Goal: Task Accomplishment & Management: Use online tool/utility

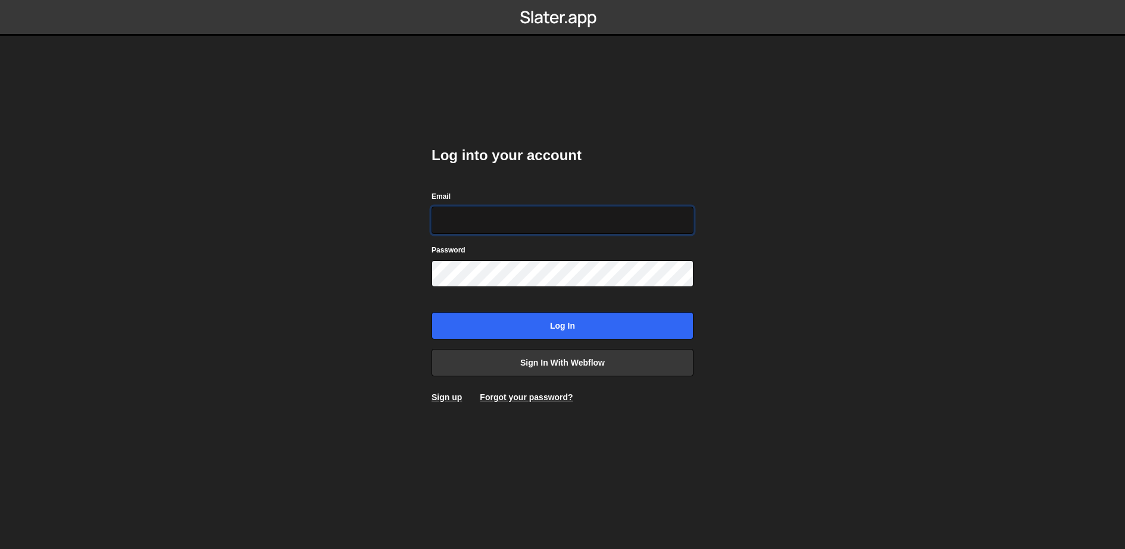
click at [534, 213] on input "Email" at bounding box center [562, 219] width 262 height 27
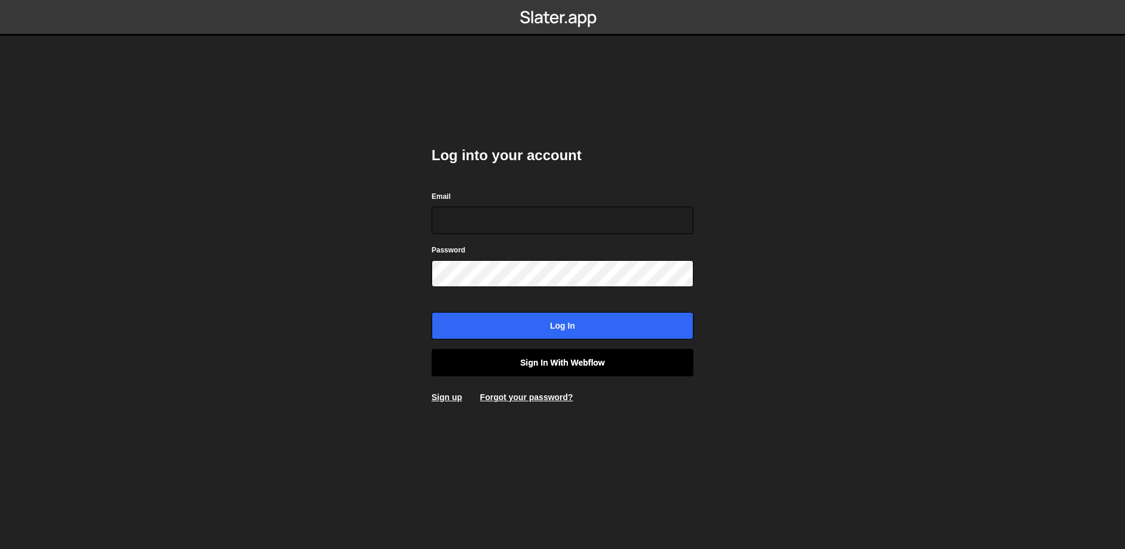
click at [551, 365] on link "Sign in with Webflow" at bounding box center [562, 362] width 262 height 27
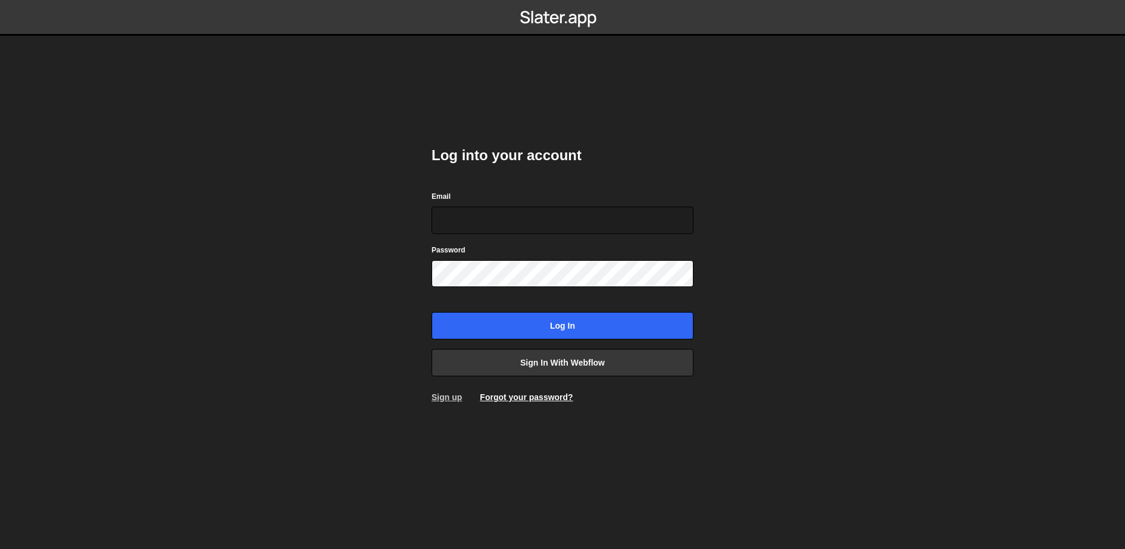
click at [444, 393] on link "Sign up" at bounding box center [446, 397] width 30 height 10
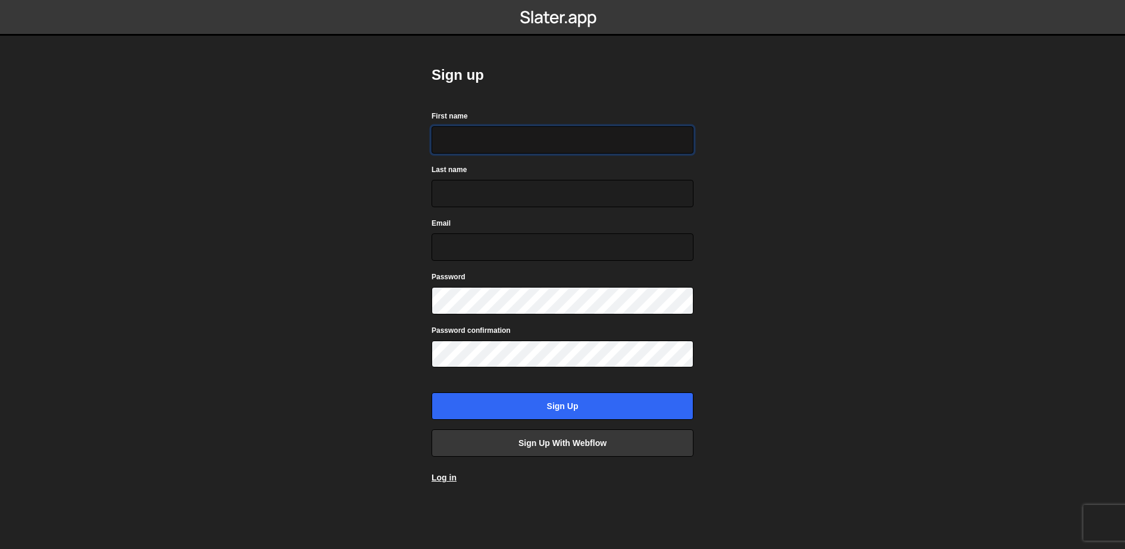
click at [532, 140] on input "First name" at bounding box center [562, 139] width 262 height 27
type input "[PERSON_NAME]"
type input "Kityo"
type input "[PERSON_NAME][EMAIL_ADDRESS][DOMAIN_NAME]"
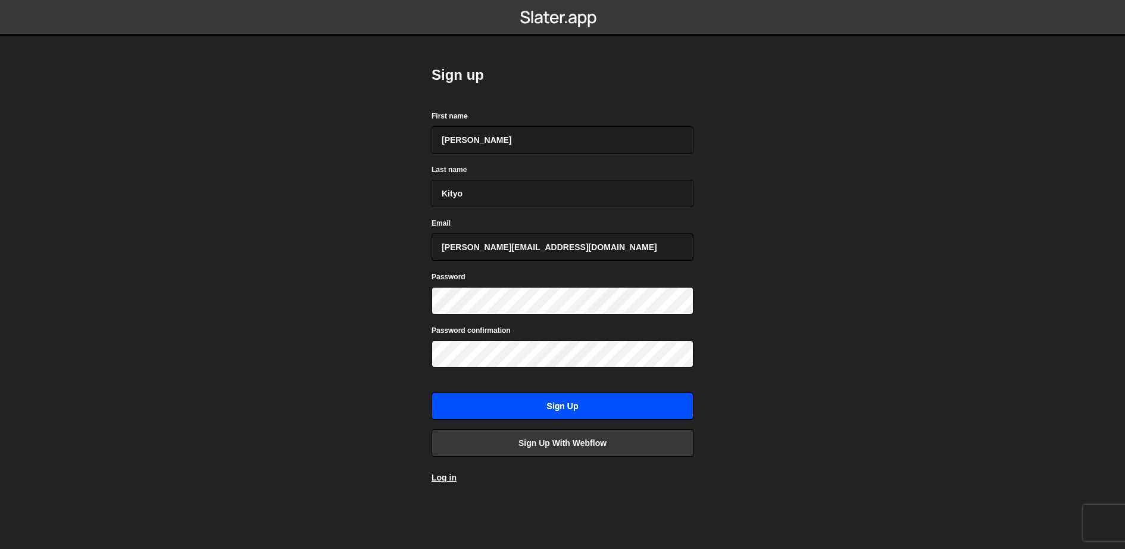
click at [540, 404] on input "Sign up" at bounding box center [562, 405] width 262 height 27
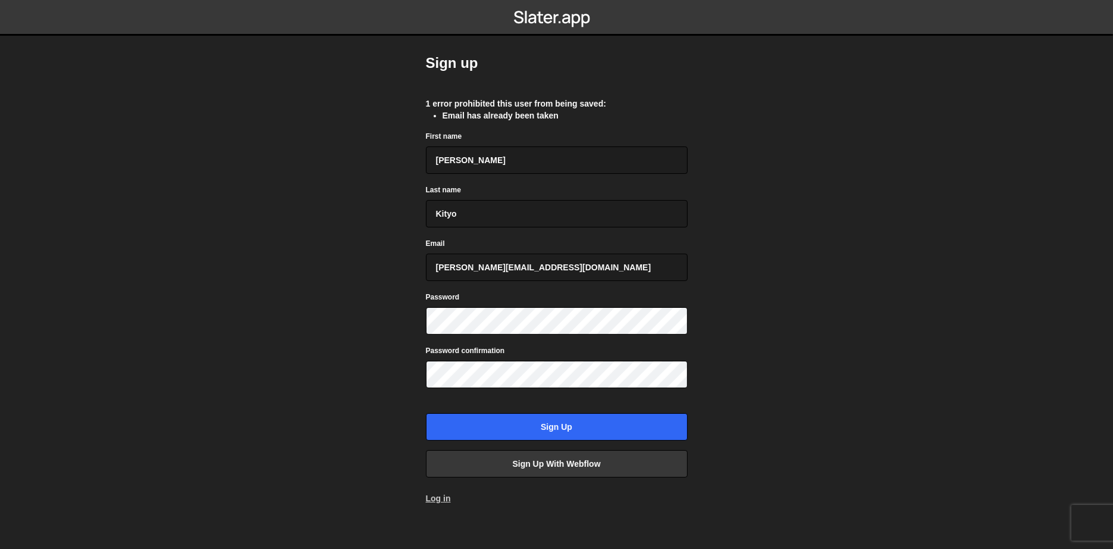
click at [449, 493] on link "Log in" at bounding box center [438, 498] width 25 height 10
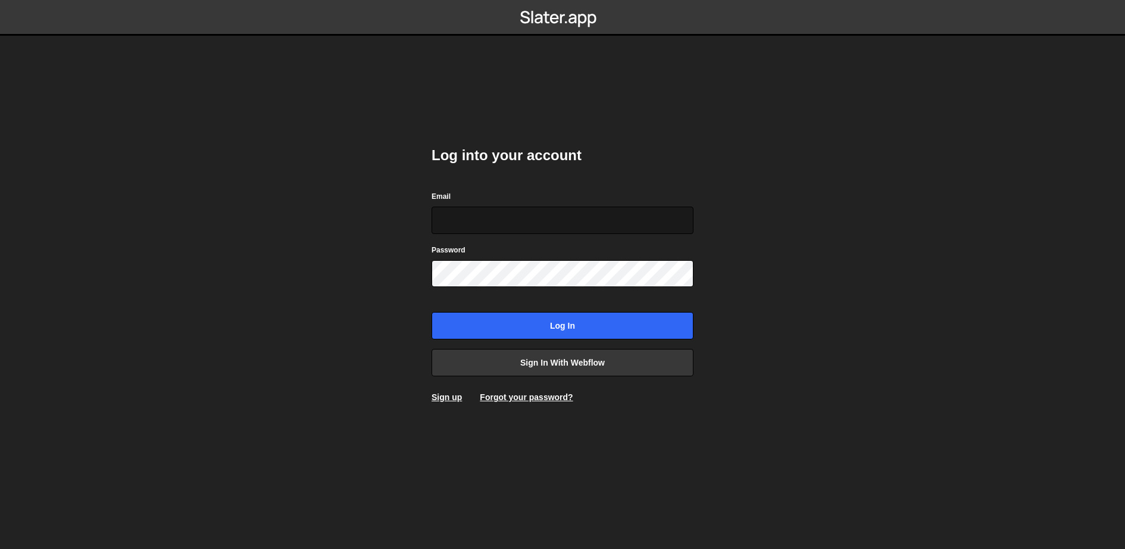
click at [588, 209] on input "Email" at bounding box center [562, 219] width 262 height 27
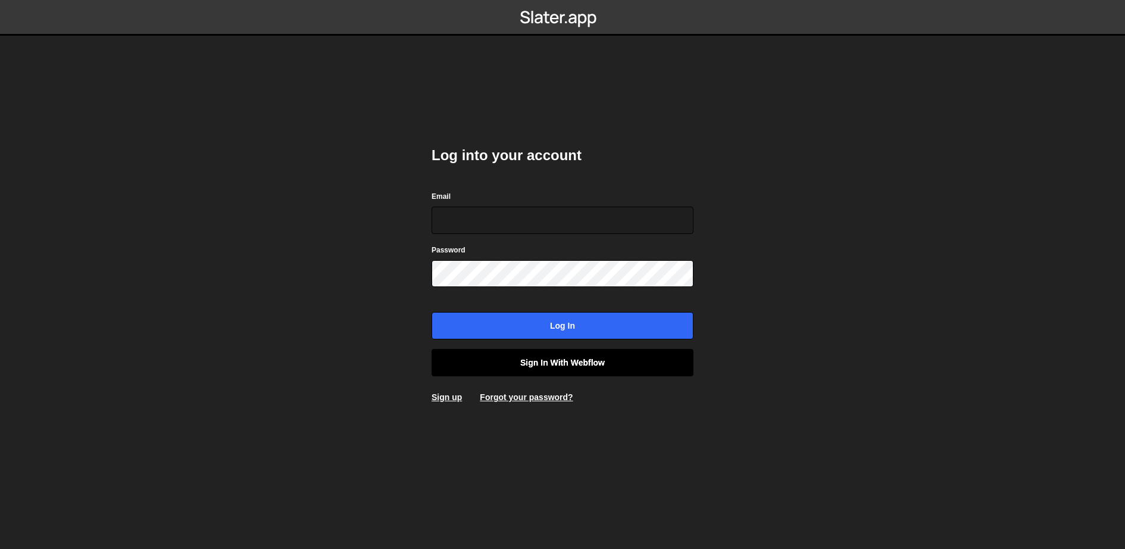
click at [566, 361] on link "Sign in with Webflow" at bounding box center [562, 362] width 262 height 27
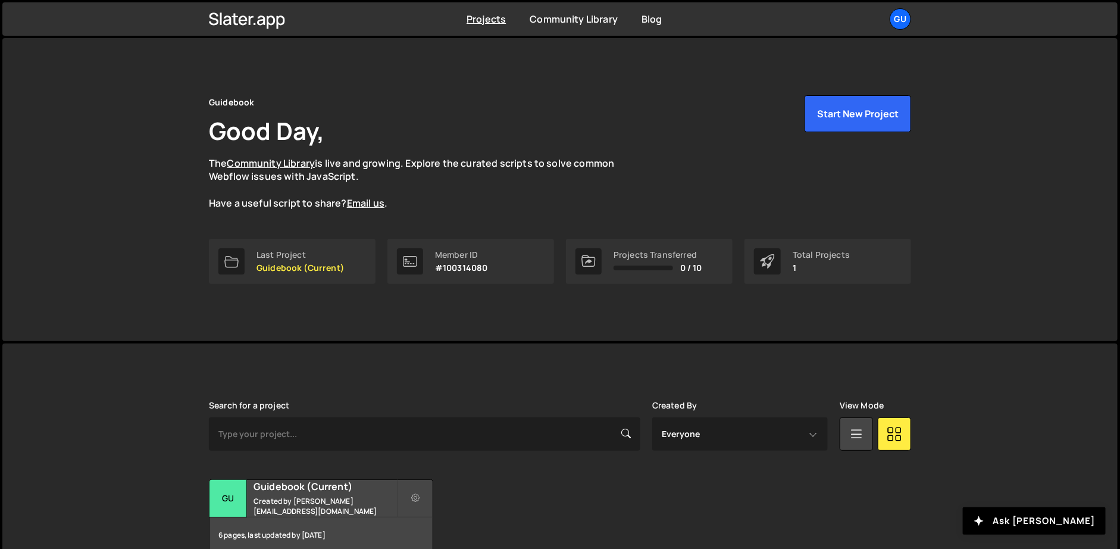
scroll to position [62, 0]
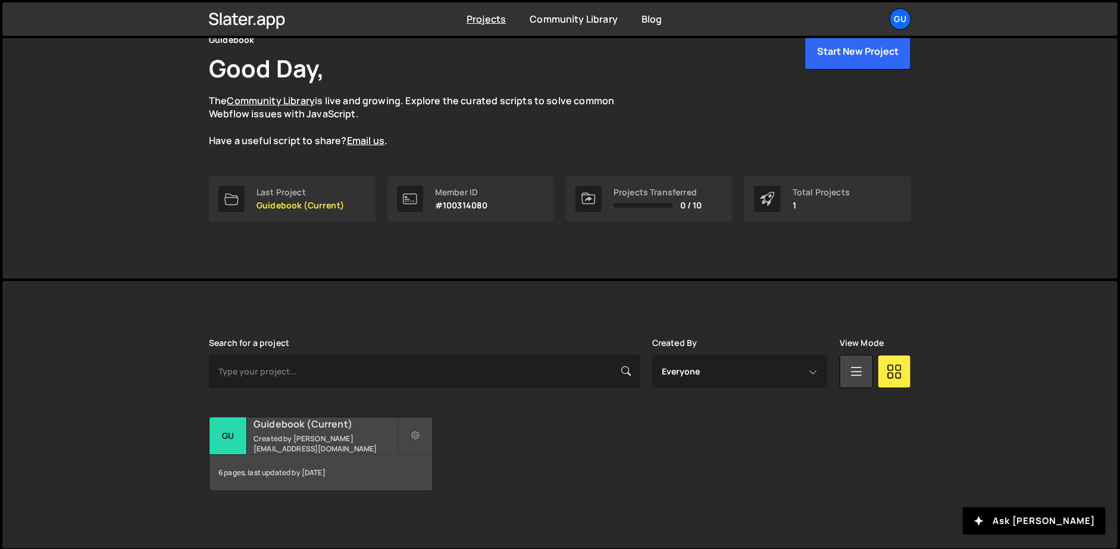
click at [395, 430] on h2 "Guidebook (Current)" at bounding box center [324, 423] width 143 height 13
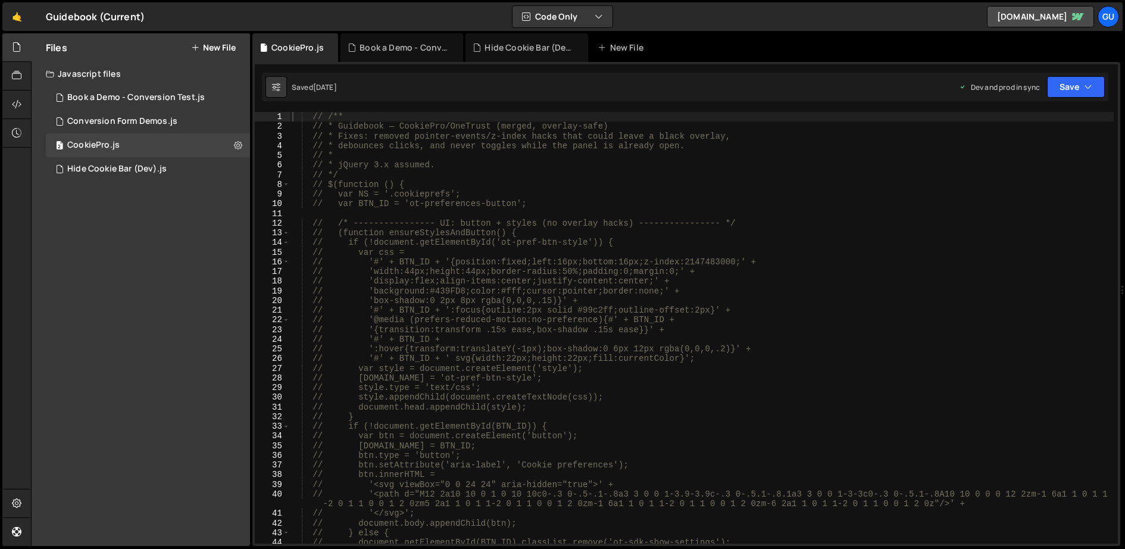
click at [1078, 99] on div "Saved [DATE] Dev and prod in sync Upgrade to Edit Save Save to Staging S Saved …" at bounding box center [685, 87] width 846 height 29
click at [1082, 86] on button "Save" at bounding box center [1076, 86] width 58 height 21
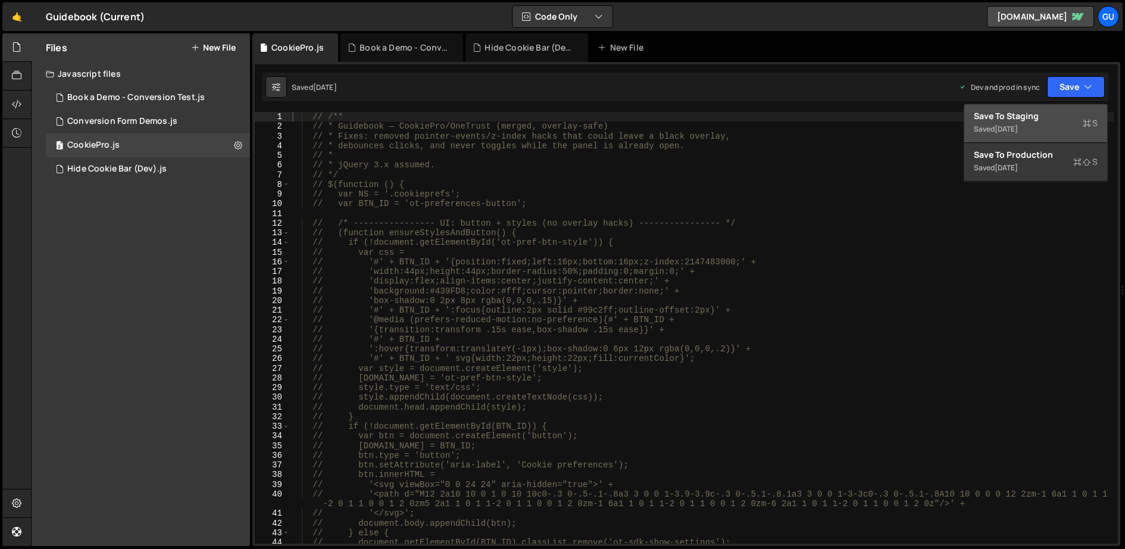
click at [1042, 137] on button "Save to Staging S Saved [DATE]" at bounding box center [1035, 123] width 143 height 39
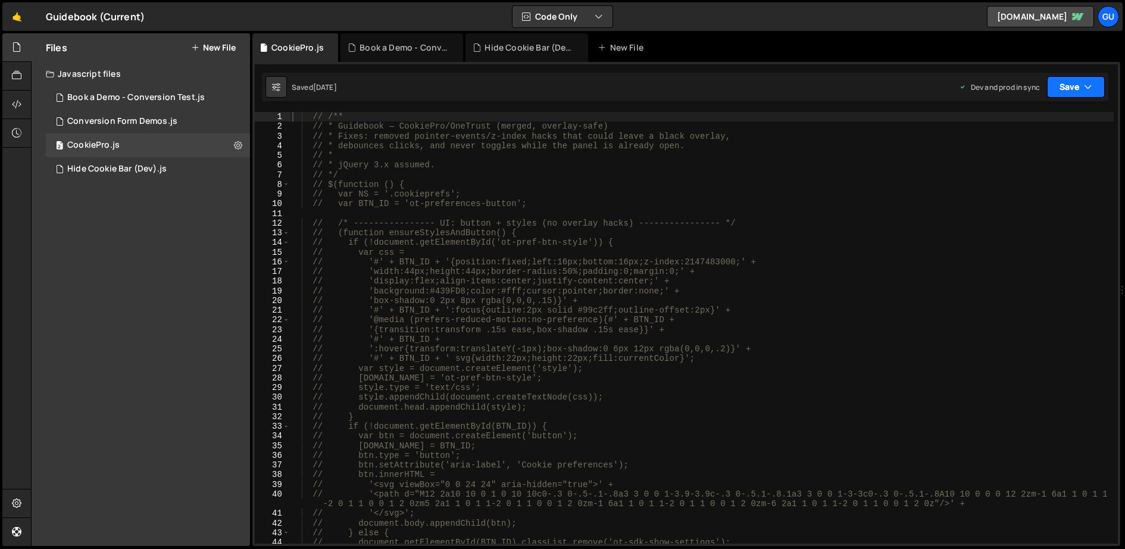
click at [1068, 89] on button "Save" at bounding box center [1076, 86] width 58 height 21
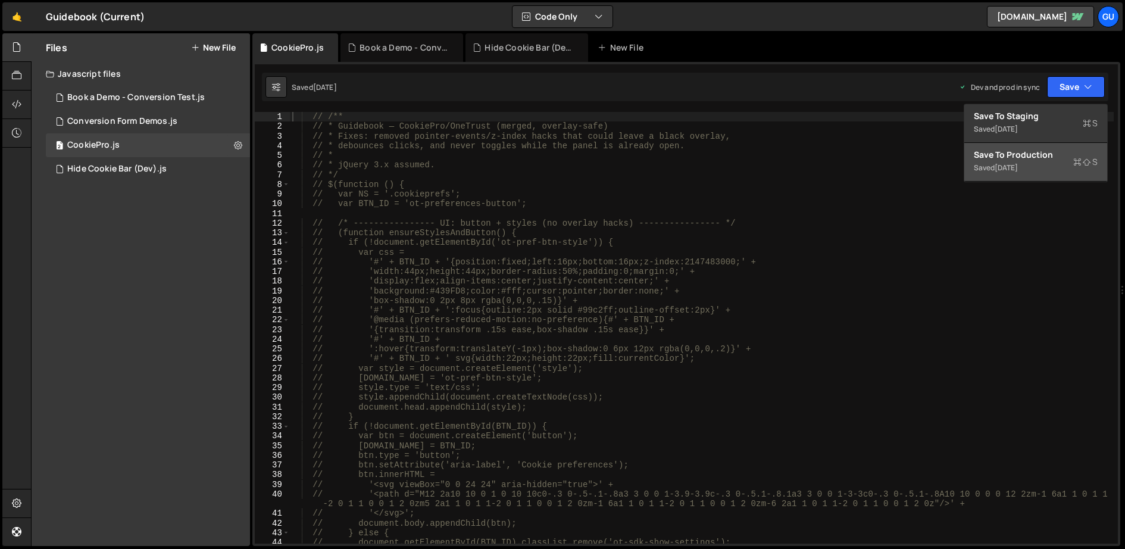
click at [1025, 176] on button "Save to Production S Saved [DATE]" at bounding box center [1035, 162] width 143 height 39
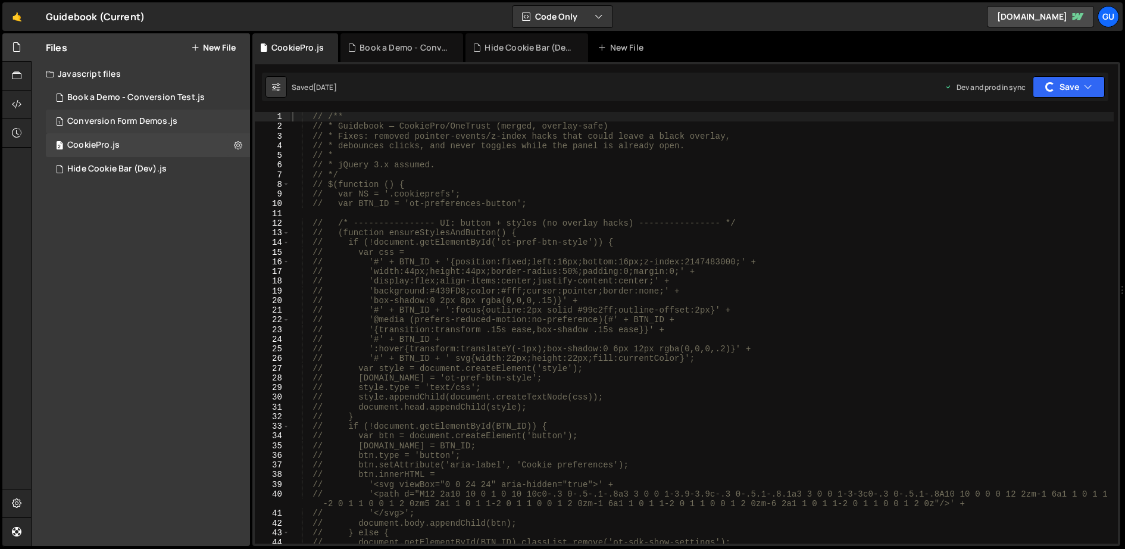
click at [143, 129] on div "1 Conversion Form Demos.js 0" at bounding box center [148, 121] width 204 height 24
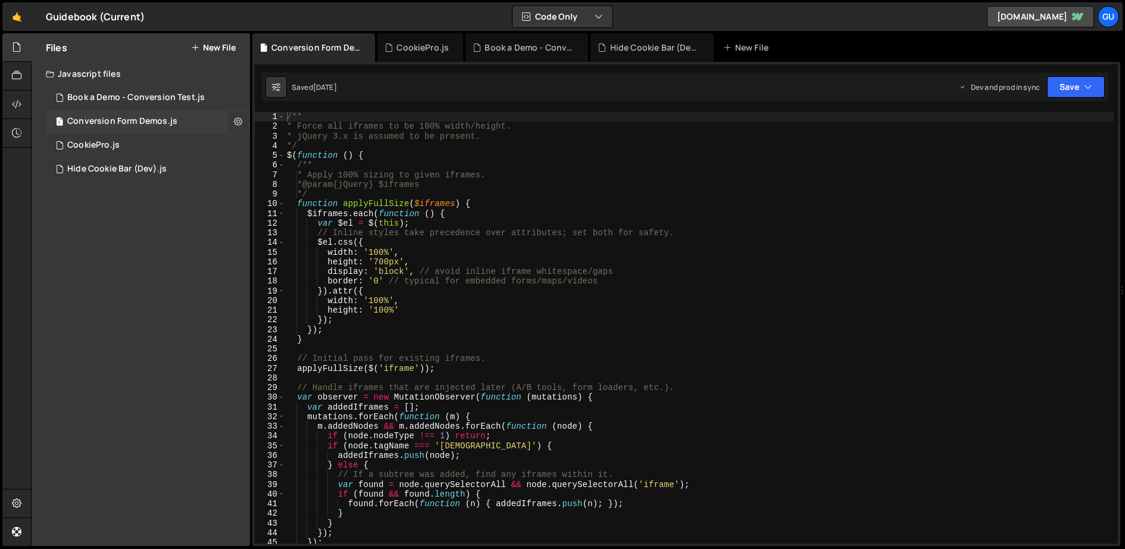
click at [237, 123] on icon at bounding box center [238, 120] width 8 height 11
type input "Conversion Form Demos"
radio input "true"
checkbox input "true"
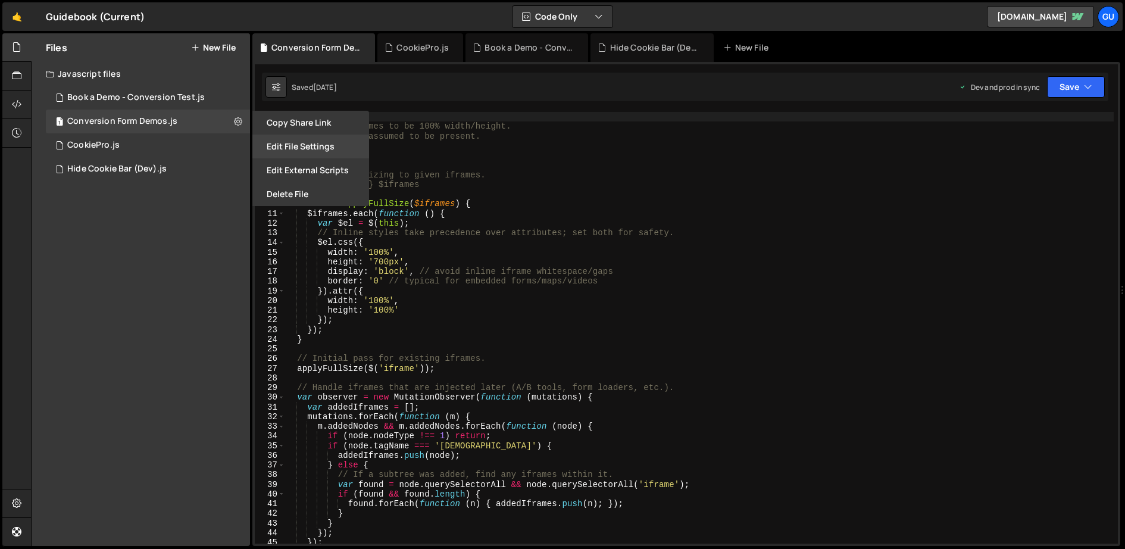
click at [292, 151] on button "Edit File Settings" at bounding box center [310, 146] width 117 height 24
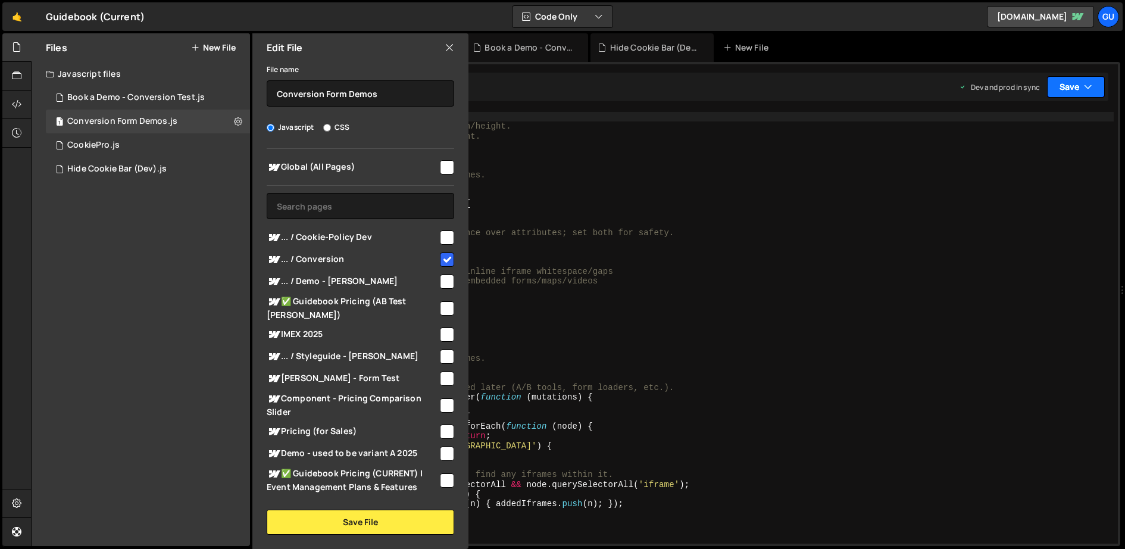
click at [1078, 88] on button "Save" at bounding box center [1076, 86] width 58 height 21
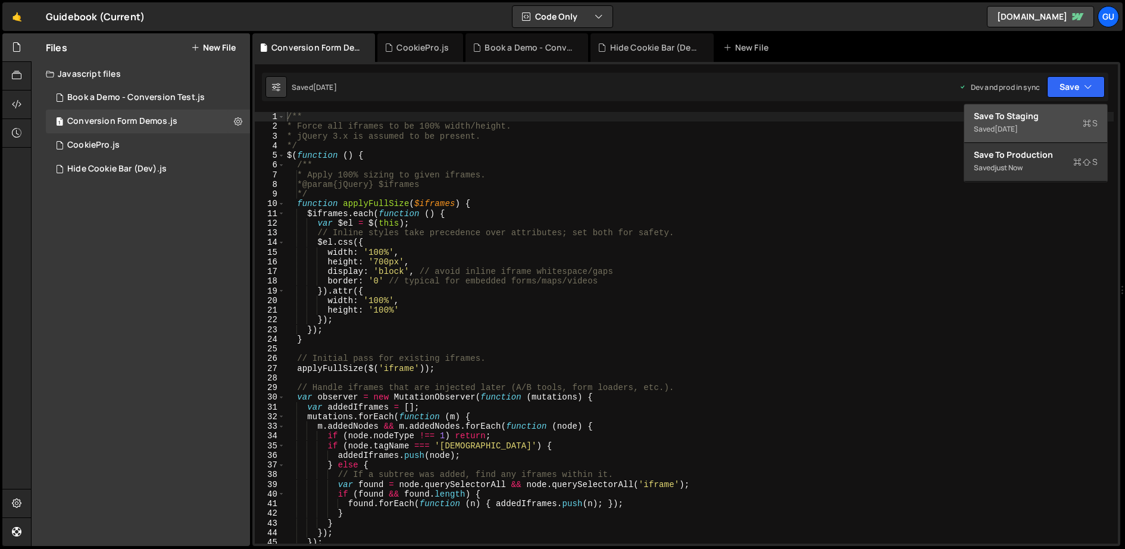
click at [1039, 120] on div "Save to Staging S" at bounding box center [1035, 116] width 124 height 12
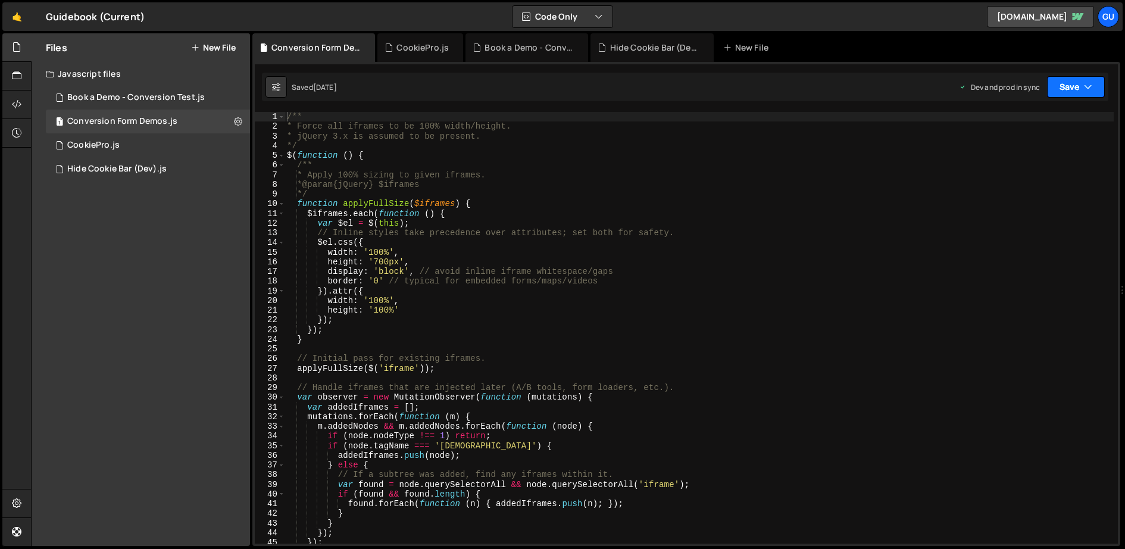
click at [1066, 78] on button "Save" at bounding box center [1076, 86] width 58 height 21
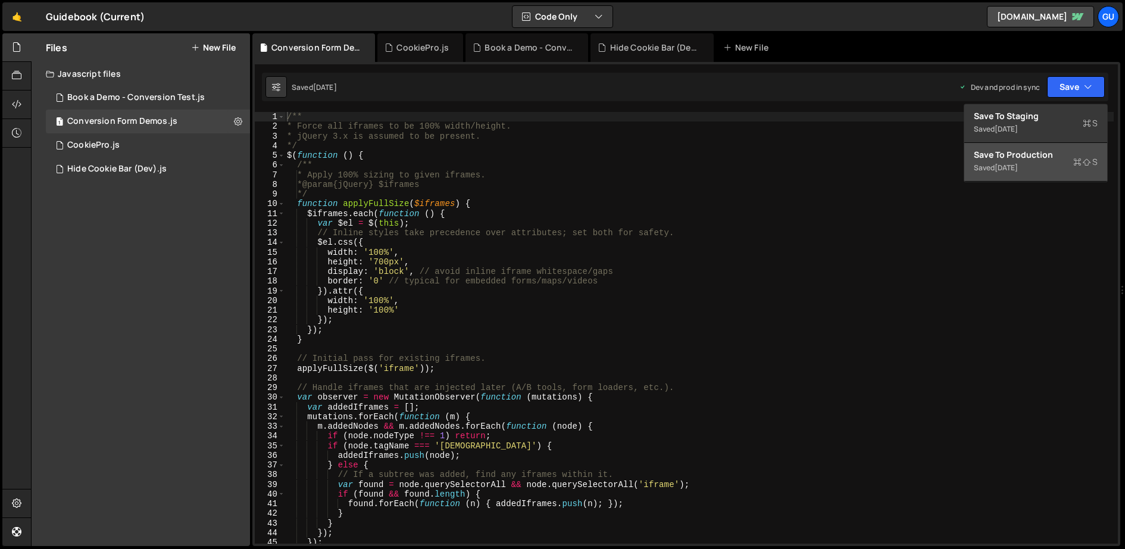
click at [1017, 164] on div "[DATE]" at bounding box center [1005, 167] width 23 height 10
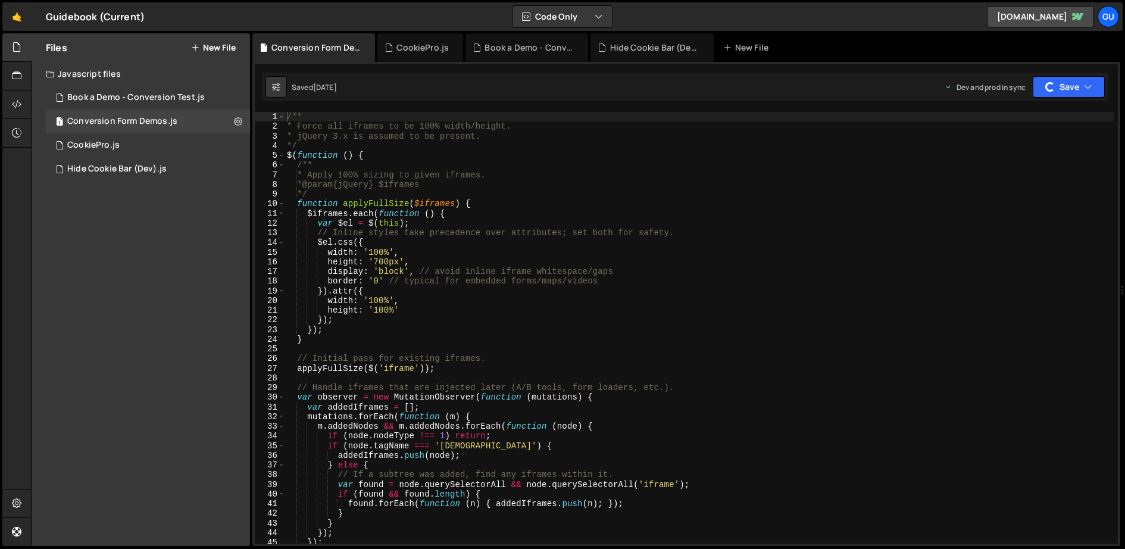
click at [827, 168] on div "/** * Force all iframes to be 100% width/height. * jQuery 3.x is assumed to be …" at bounding box center [698, 338] width 829 height 452
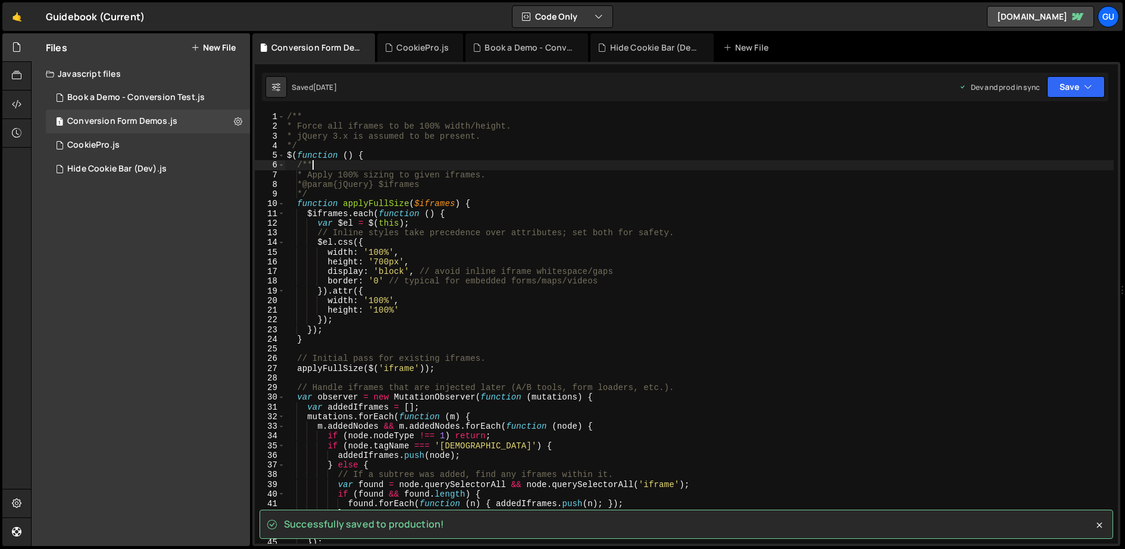
click at [811, 162] on div "/** * Force all iframes to be 100% width/height. * jQuery 3.x is assumed to be …" at bounding box center [698, 338] width 829 height 452
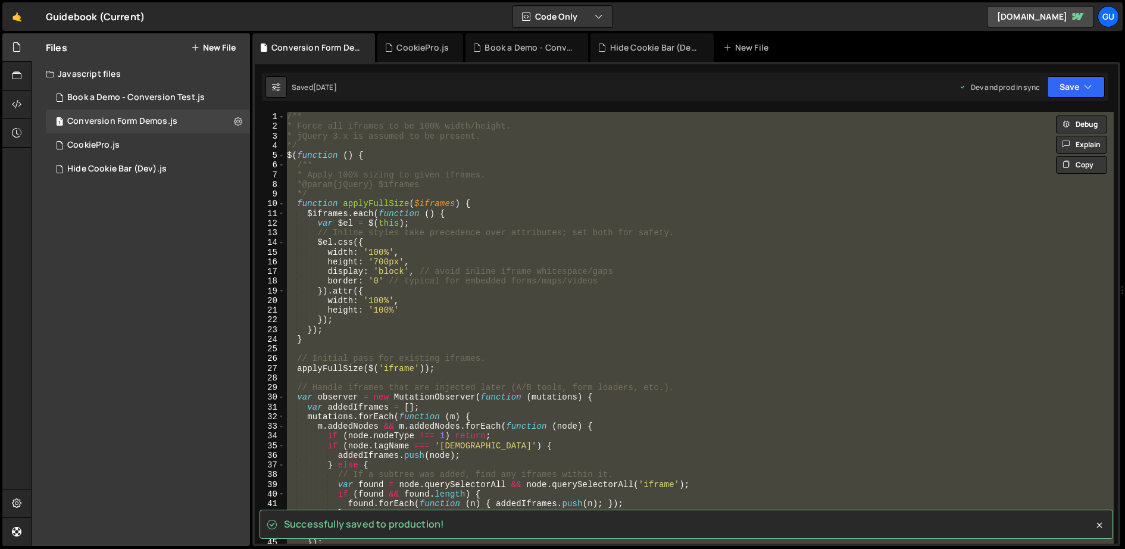
click at [778, 180] on div "/** * Force all iframes to be 100% width/height. * jQuery 3.x is assumed to be …" at bounding box center [698, 327] width 829 height 431
type textarea "* @param {jQuery} $iframes"
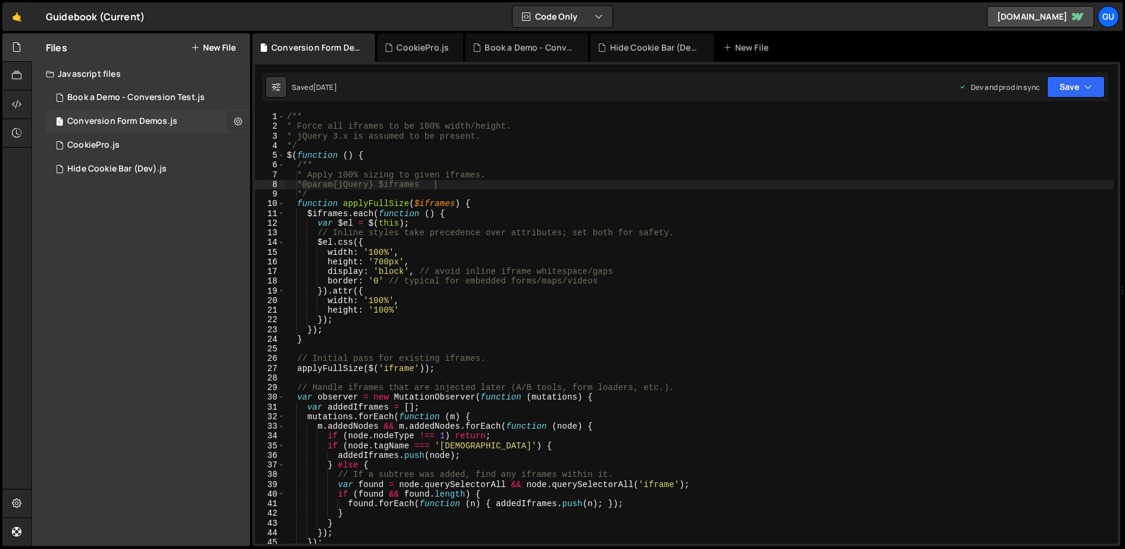
click at [231, 117] on button at bounding box center [237, 121] width 21 height 21
type input "Conversion Form Demos"
radio input "true"
checkbox input "true"
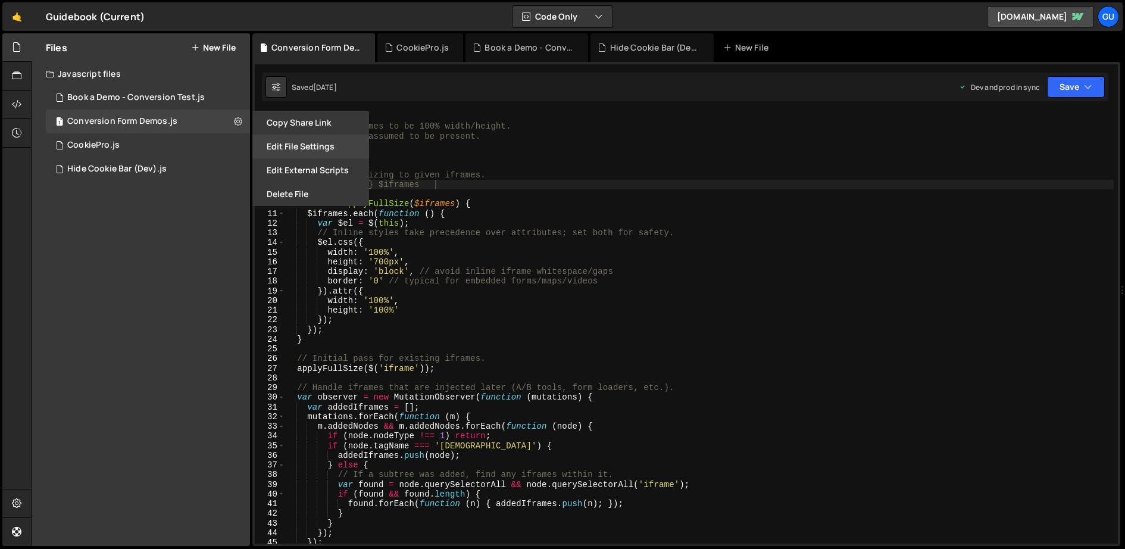
click at [296, 155] on button "Edit File Settings" at bounding box center [310, 146] width 117 height 24
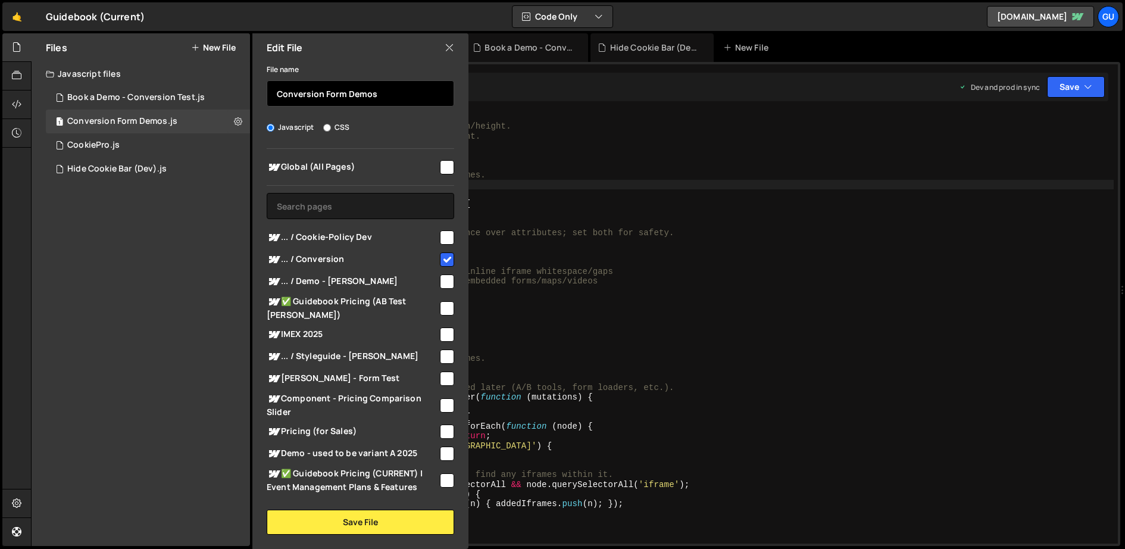
click at [340, 98] on input "Conversion Form Demos" at bounding box center [360, 93] width 187 height 26
click at [342, 97] on input "Conversion Form Demos" at bounding box center [360, 93] width 187 height 26
click at [392, 98] on input "Conversion Form Demos" at bounding box center [360, 93] width 187 height 26
click at [372, 98] on input "Conversion Form Demos" at bounding box center [360, 93] width 187 height 26
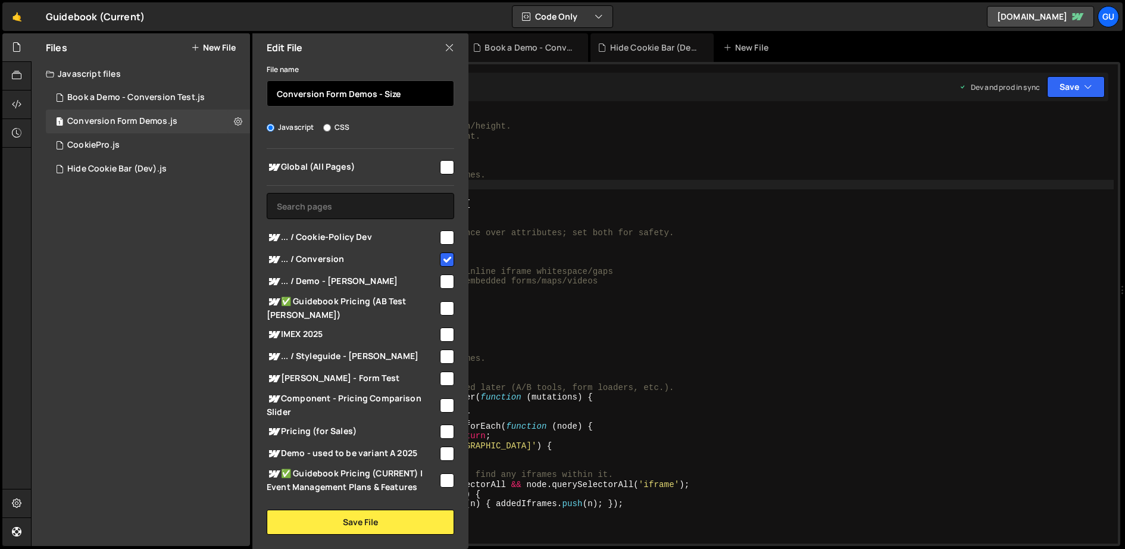
click at [386, 91] on input "Conversion Form Demos - Size" at bounding box center [360, 93] width 187 height 26
click at [268, 95] on input "Conversion Form Demos" at bounding box center [360, 93] width 187 height 26
paste input "Size"
click at [371, 97] on input "Size - Conversion Form Demos" at bounding box center [360, 93] width 187 height 26
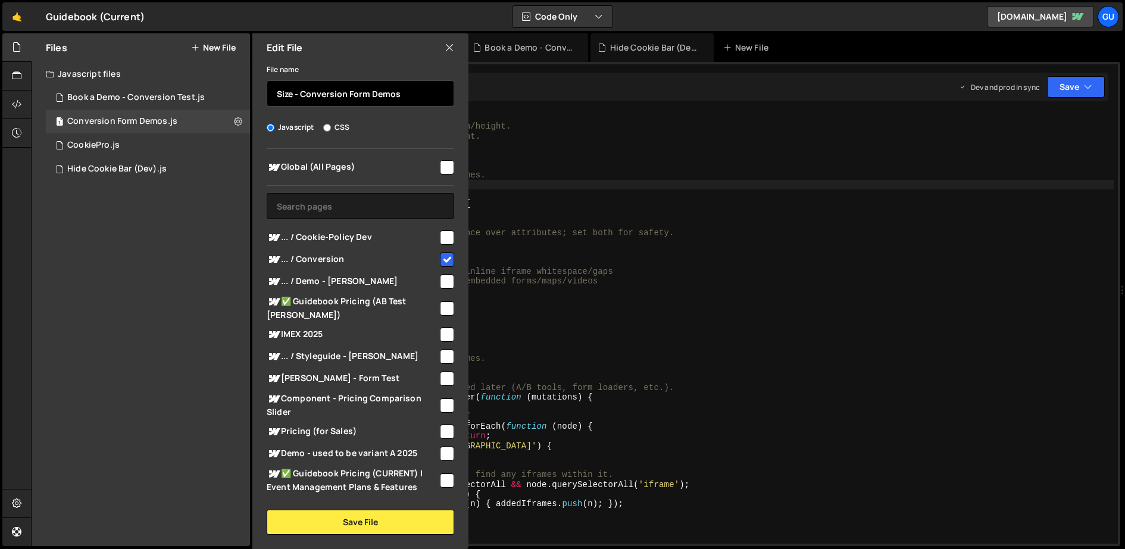
click at [382, 97] on input "Size - Conversion Form Demos" at bounding box center [360, 93] width 187 height 26
click at [367, 92] on input "Size - Conversion Form (Demos)" at bounding box center [360, 93] width 187 height 26
type input "Size - Conversion Forms (Demos)"
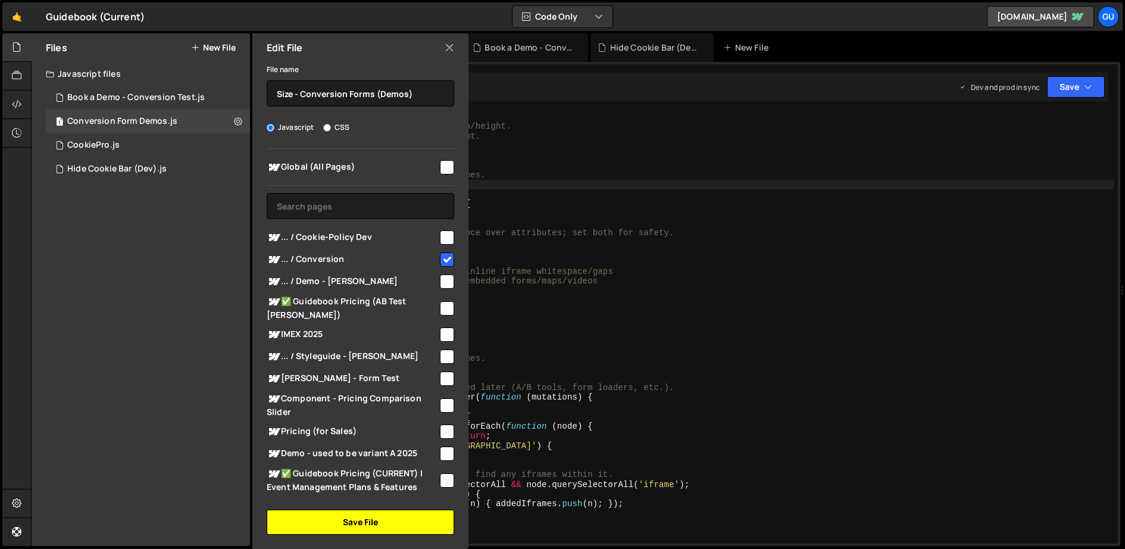
click at [384, 523] on button "Save File" at bounding box center [360, 521] width 187 height 25
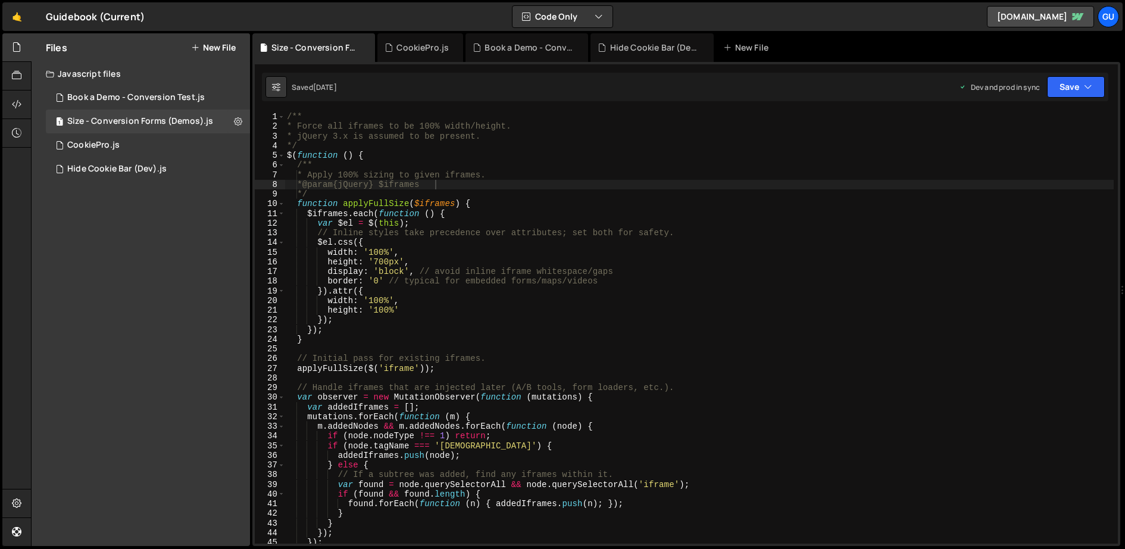
click at [228, 46] on button "New File" at bounding box center [213, 48] width 45 height 10
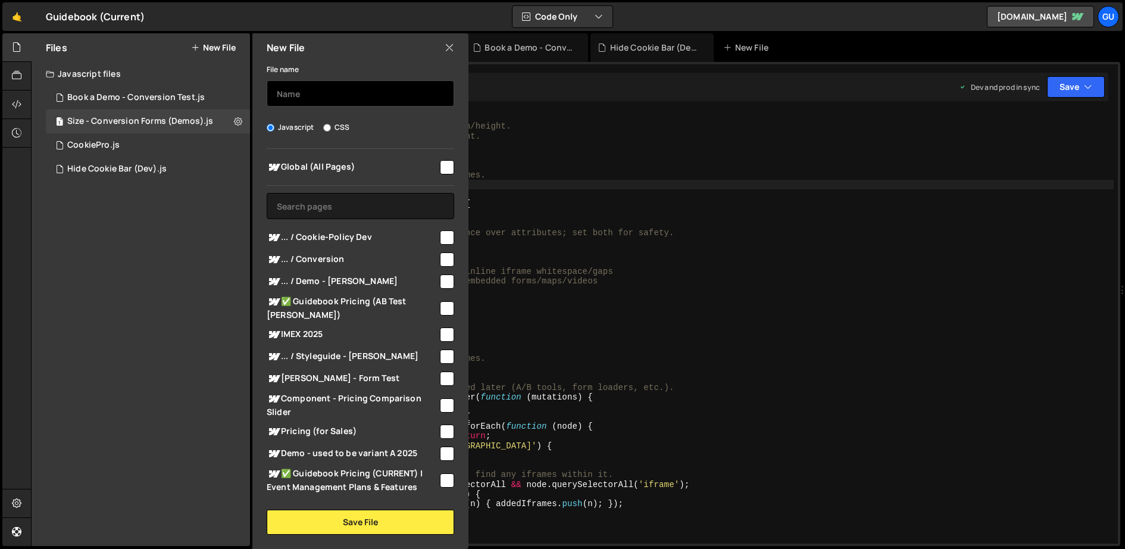
click at [317, 96] on input "text" at bounding box center [360, 93] width 187 height 26
click at [458, 47] on div "New File" at bounding box center [360, 47] width 216 height 29
click at [452, 51] on icon at bounding box center [449, 47] width 10 height 13
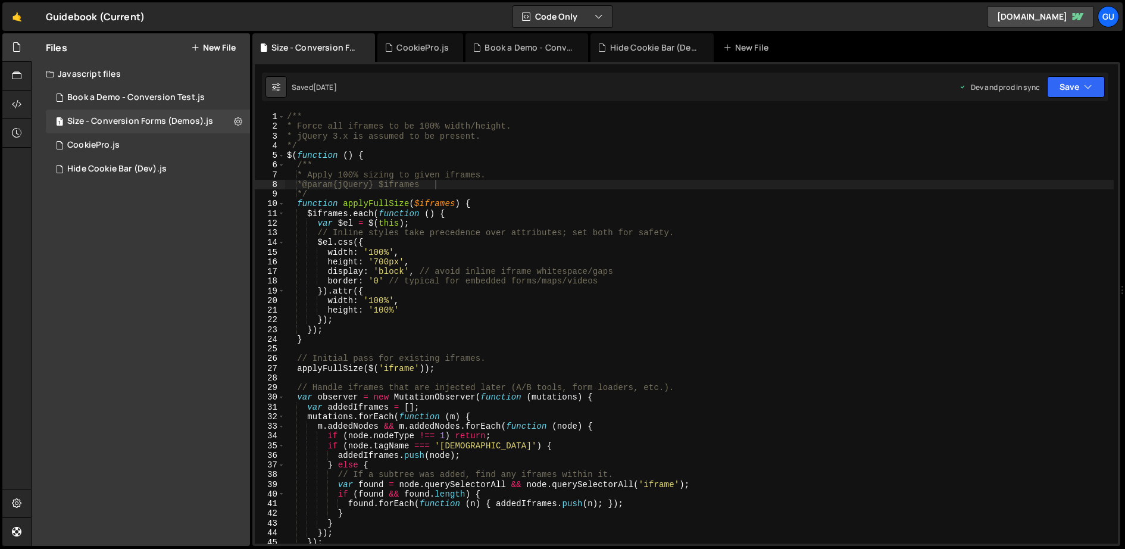
type textarea "/**"
click at [606, 114] on div "/** * Force all iframes to be 100% width/height. * jQuery 3.x is assumed to be …" at bounding box center [698, 338] width 829 height 452
